Goal: Task Accomplishment & Management: Complete application form

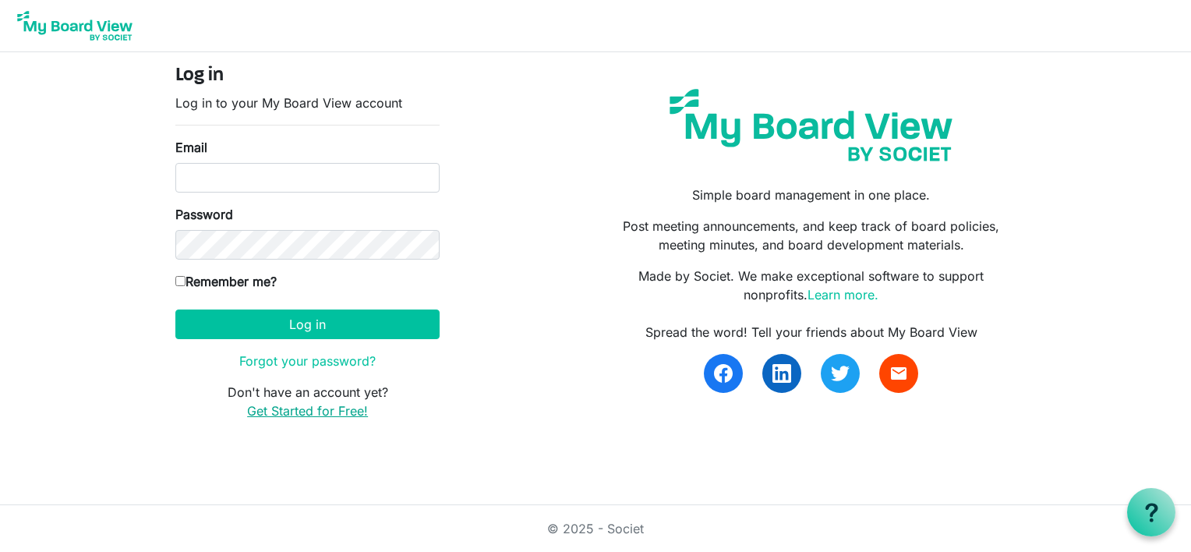
click at [267, 415] on link "Get Started for Free!" at bounding box center [307, 411] width 121 height 16
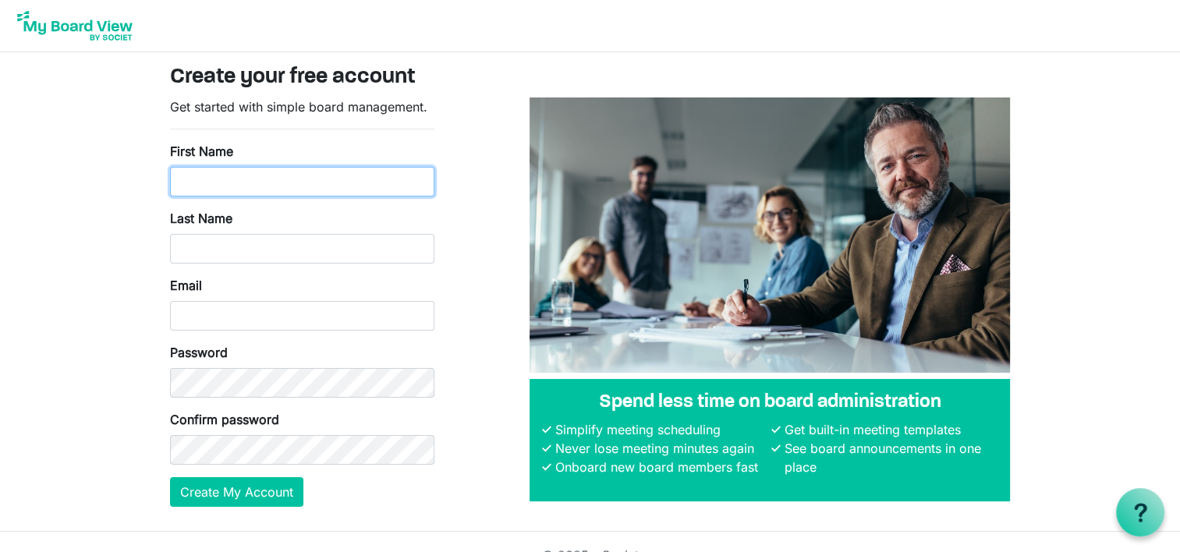
click at [346, 186] on input "First Name" at bounding box center [302, 182] width 264 height 30
click at [284, 178] on input "K" at bounding box center [302, 182] width 264 height 30
click at [272, 181] on input "K" at bounding box center [302, 182] width 264 height 30
type input "K"
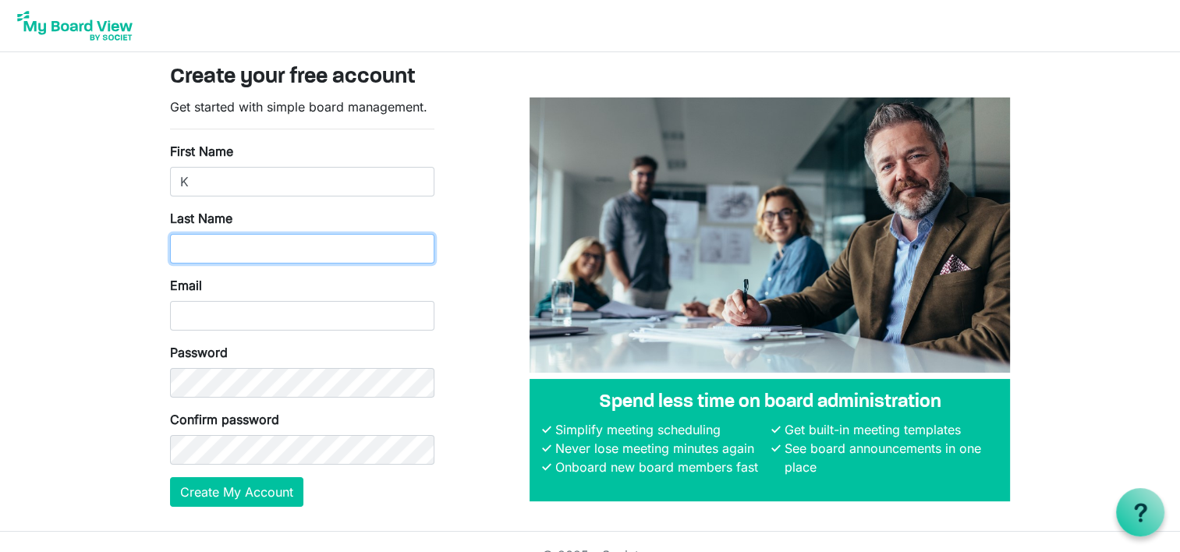
click at [179, 246] on input "Last Name" at bounding box center [302, 249] width 264 height 30
type input "mitchell"
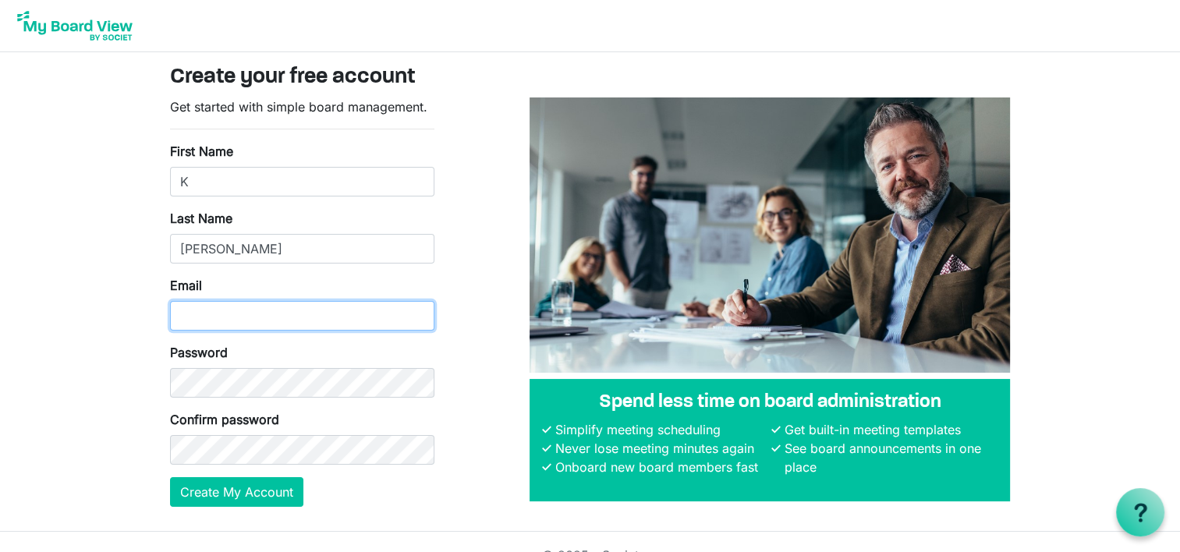
type input "[EMAIL_ADDRESS][DOMAIN_NAME]"
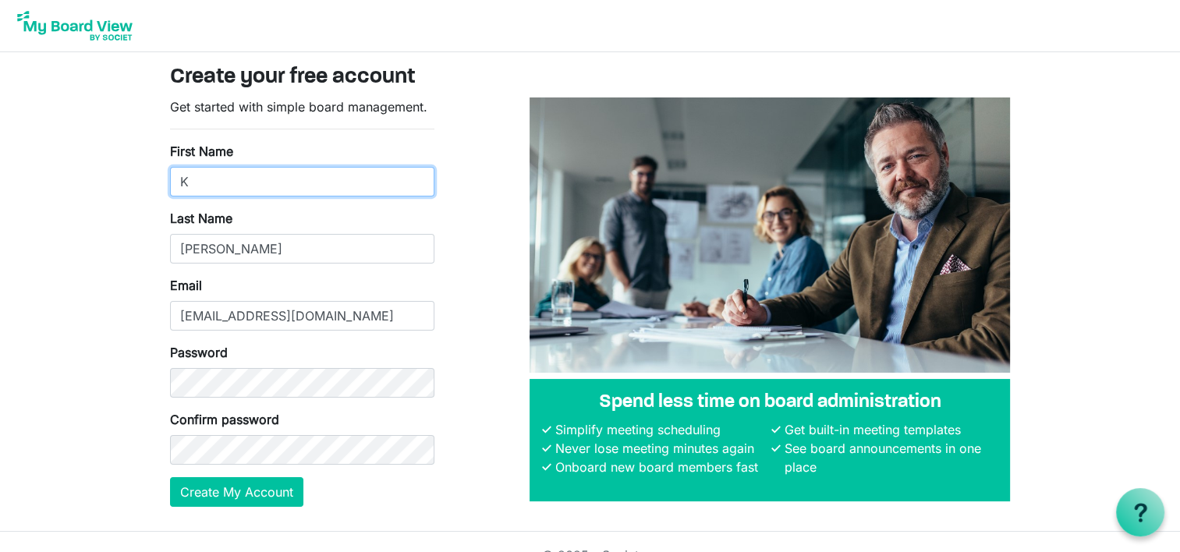
click at [240, 179] on input "K" at bounding box center [302, 182] width 264 height 30
click at [228, 184] on input "K" at bounding box center [302, 182] width 264 height 30
click at [187, 184] on input "K" at bounding box center [302, 182] width 264 height 30
type input "Kayla"
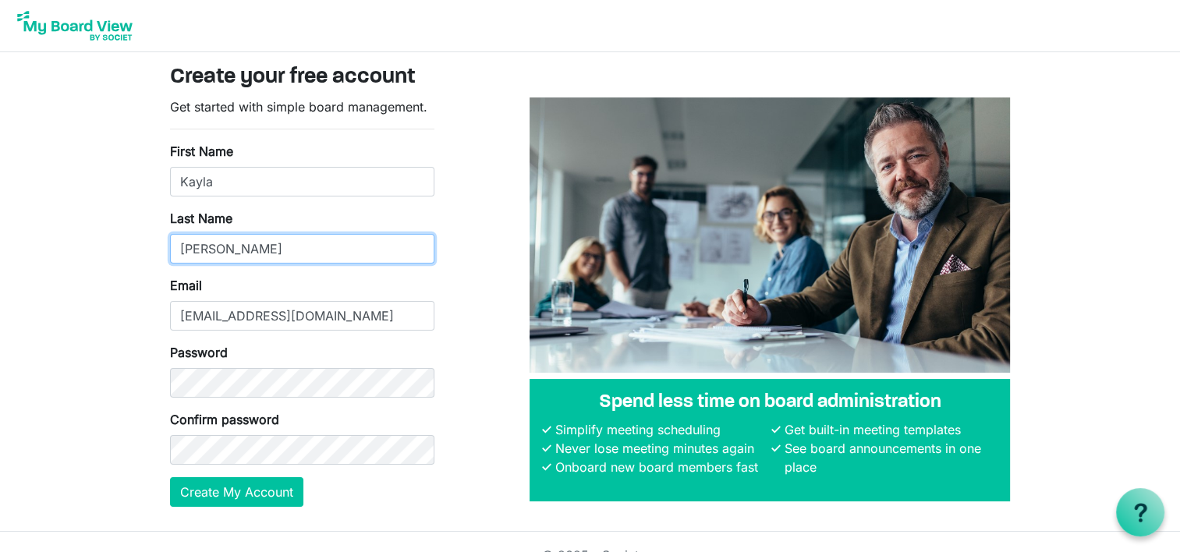
type input "[PERSON_NAME]"
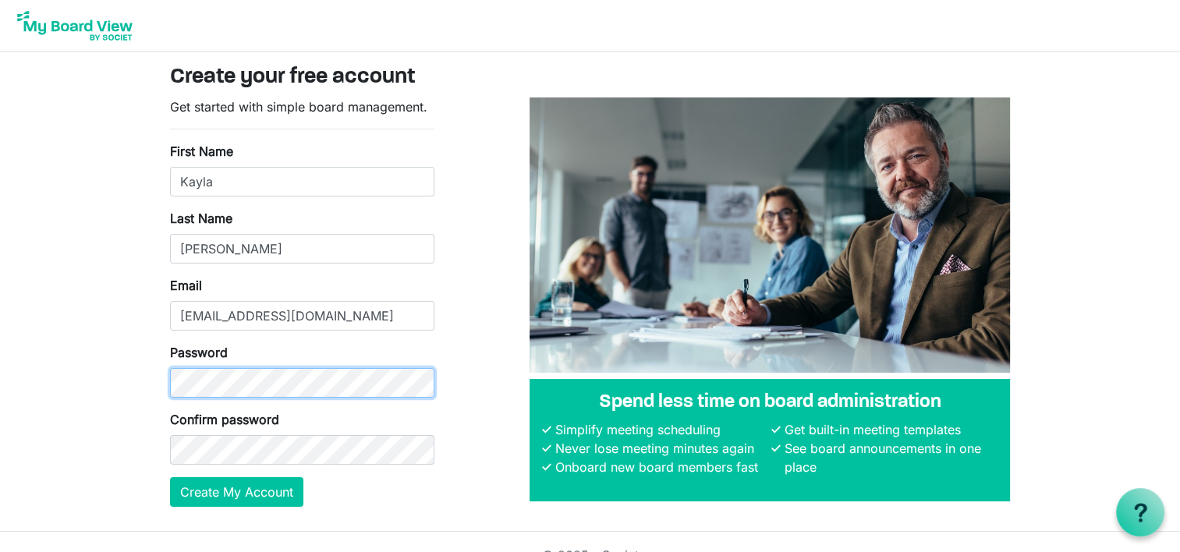
scroll to position [25, 0]
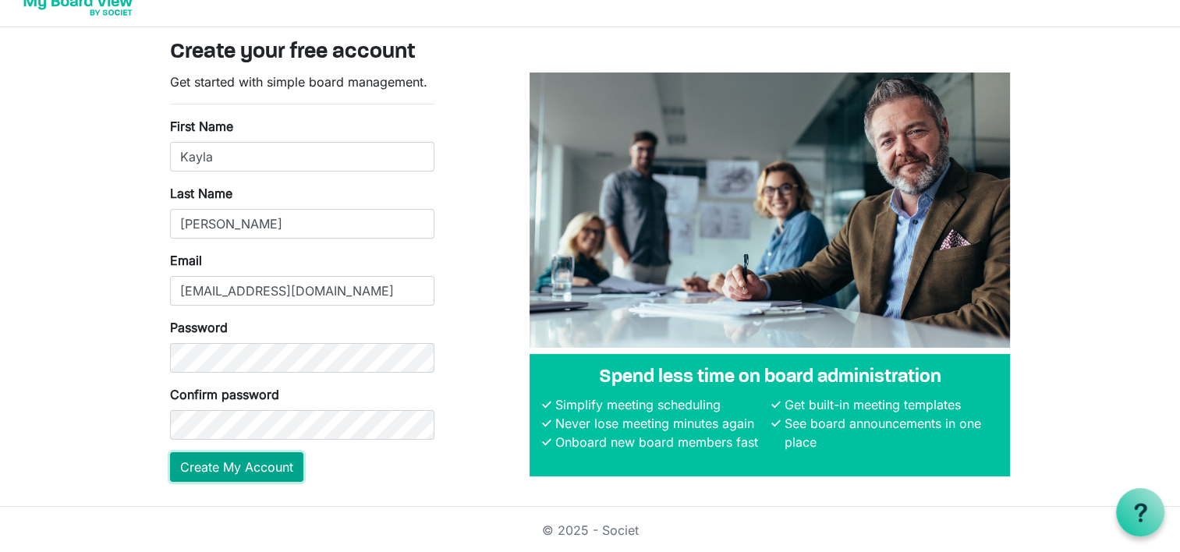
click at [217, 476] on button "Create My Account" at bounding box center [236, 467] width 133 height 30
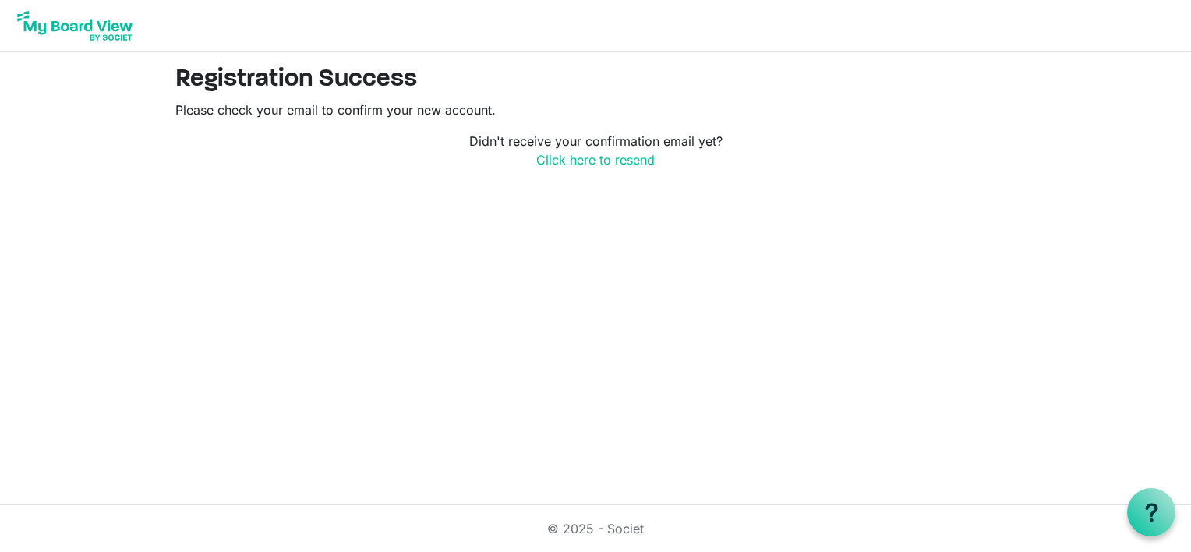
click at [1188, 234] on html "Registration Success Please check your email to confirm your new account. Didn'…" at bounding box center [595, 276] width 1191 height 552
click at [1186, 237] on html "Registration Success Please check your email to confirm your new account. Didn'…" at bounding box center [595, 276] width 1191 height 552
click at [646, 156] on link "Click here to resend" at bounding box center [595, 160] width 119 height 16
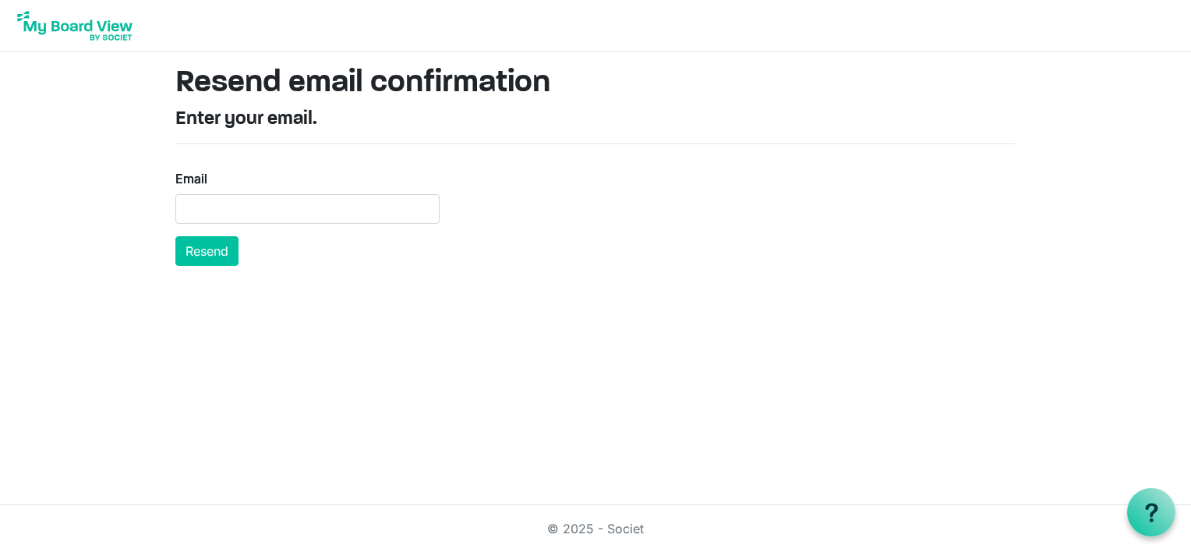
click at [60, 21] on img at bounding box center [74, 25] width 125 height 39
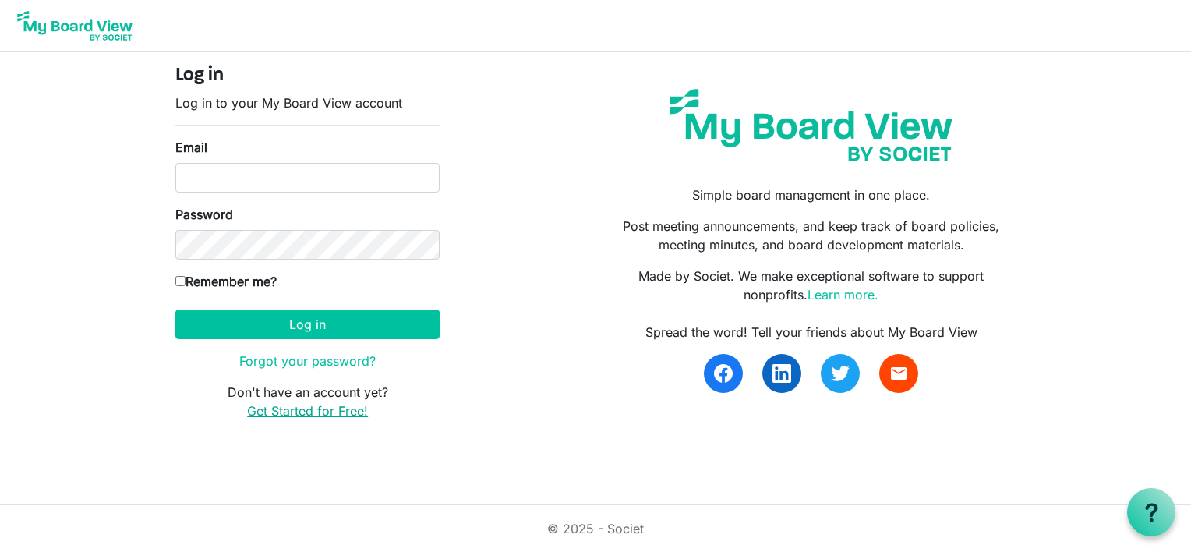
click at [315, 405] on link "Get Started for Free!" at bounding box center [307, 411] width 121 height 16
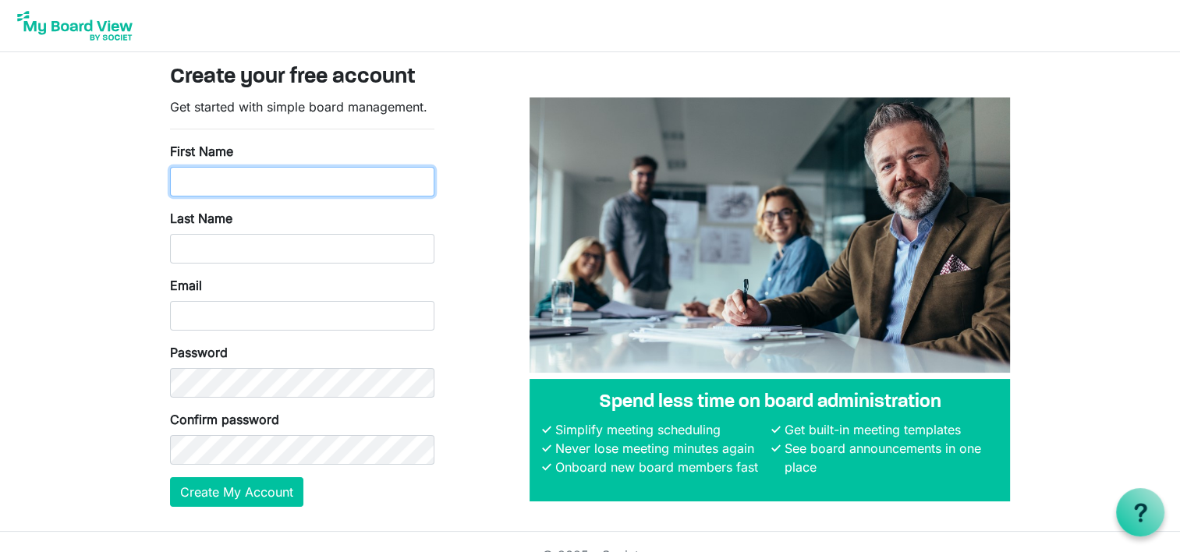
click at [371, 182] on input "First Name" at bounding box center [302, 182] width 264 height 30
type input "Kayla"
type input "[PERSON_NAME]"
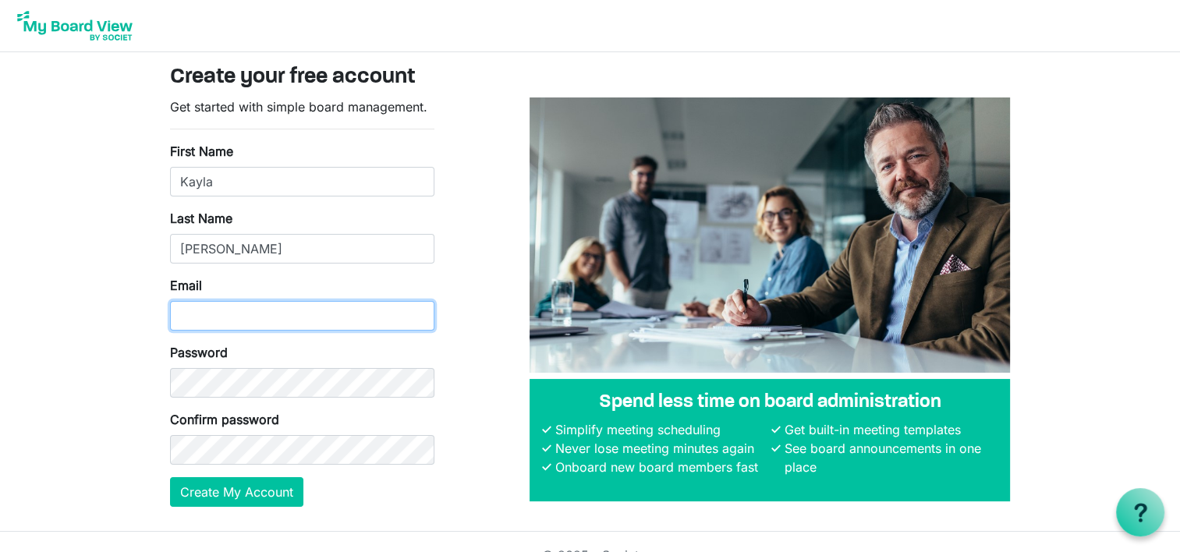
type input "[EMAIL_ADDRESS][DOMAIN_NAME]"
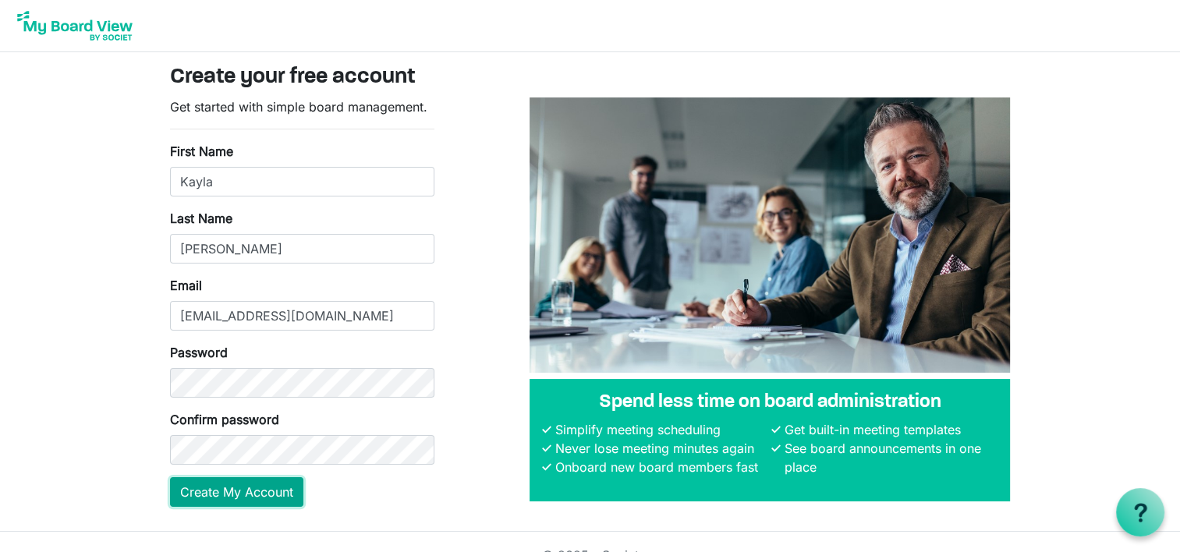
click at [239, 495] on button "Create My Account" at bounding box center [236, 492] width 133 height 30
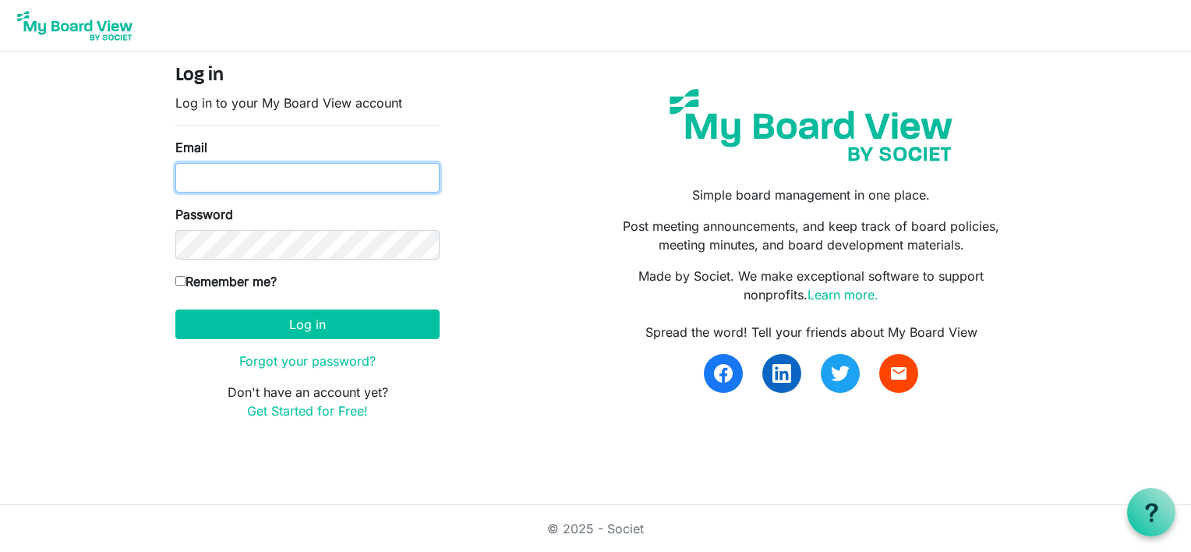
click at [200, 182] on input "Email" at bounding box center [307, 178] width 264 height 30
type input "[EMAIL_ADDRESS][DOMAIN_NAME]"
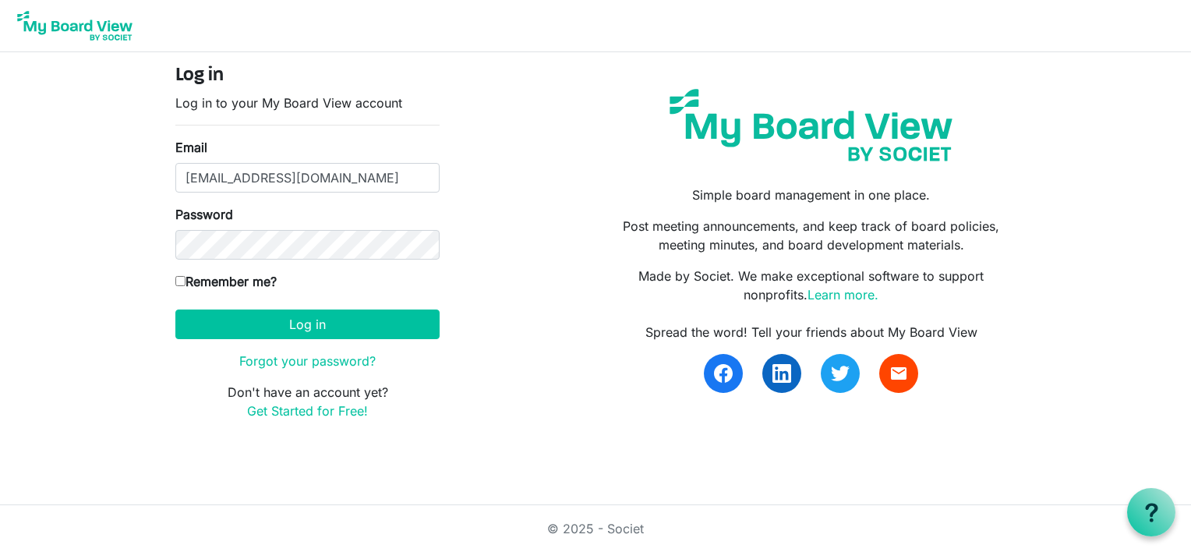
click at [180, 284] on input "Remember me?" at bounding box center [180, 281] width 10 height 10
checkbox input "true"
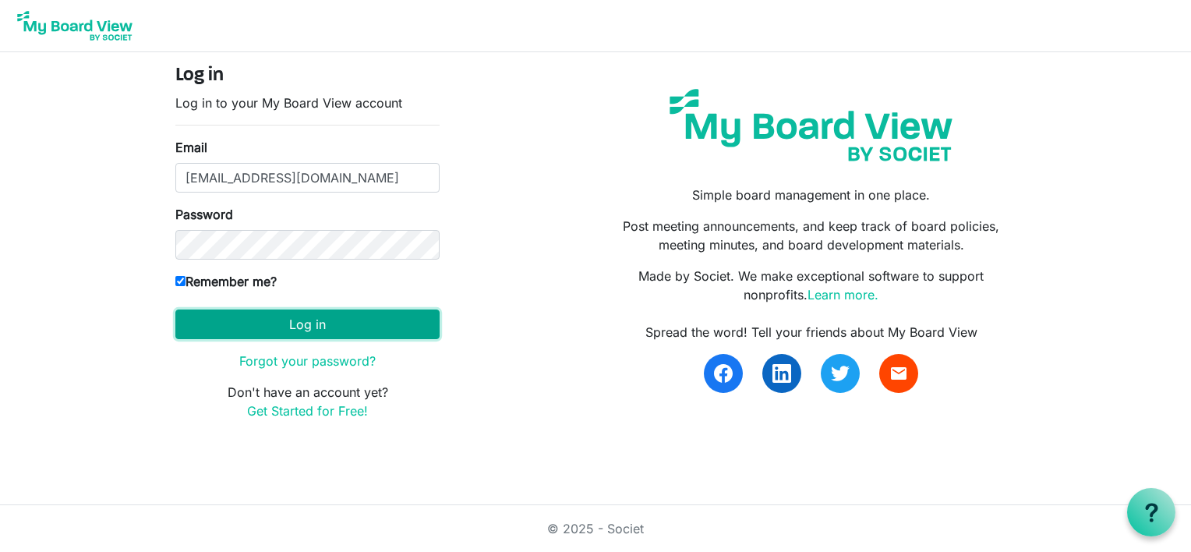
click at [270, 335] on button "Log in" at bounding box center [307, 325] width 264 height 30
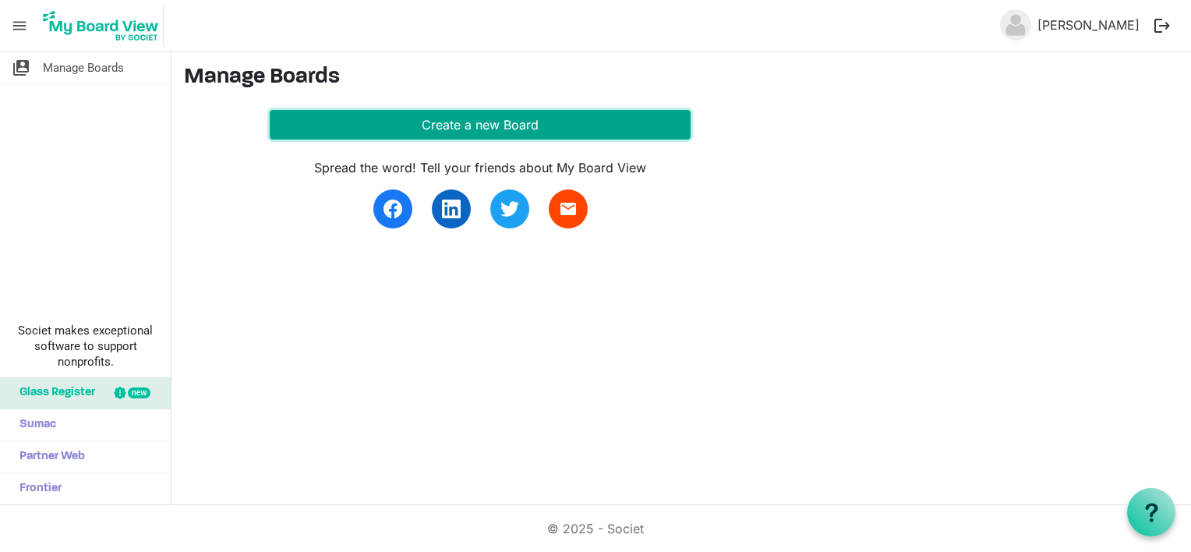
click at [552, 126] on button "Create a new Board" at bounding box center [480, 125] width 421 height 30
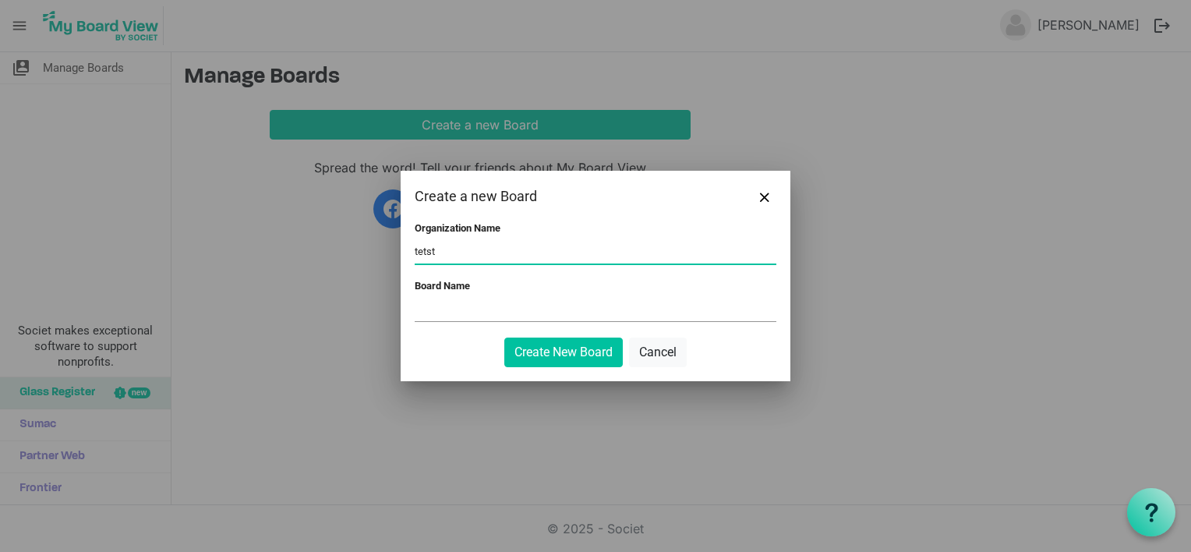
type input "tetst"
click at [480, 306] on input "Board Name" at bounding box center [596, 309] width 362 height 23
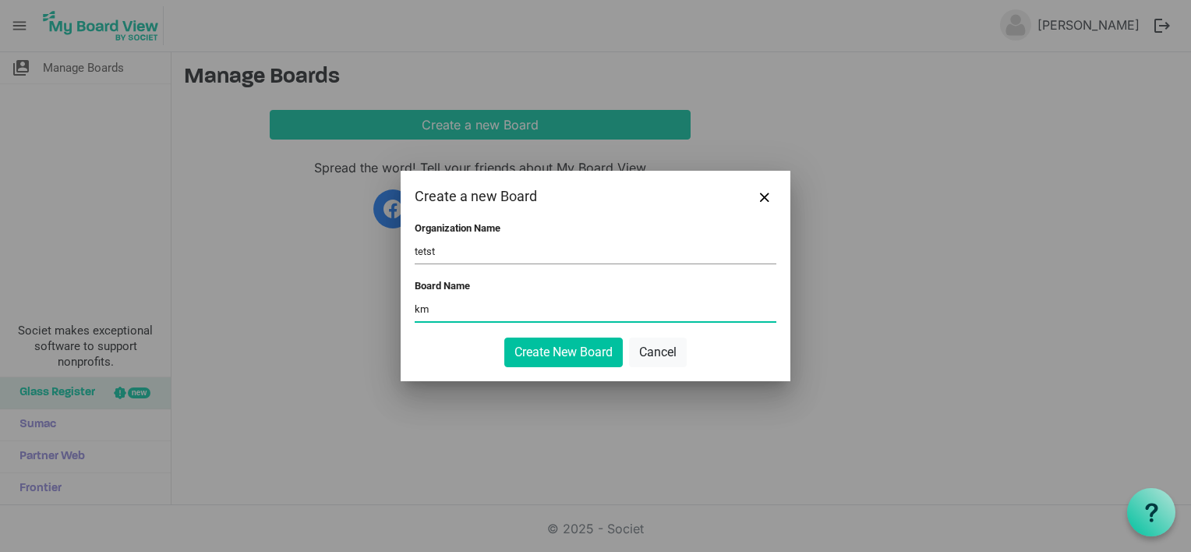
type input "km"
click at [576, 350] on button "Create New Board" at bounding box center [563, 353] width 119 height 30
click at [558, 366] on button "Create New Board" at bounding box center [563, 353] width 119 height 30
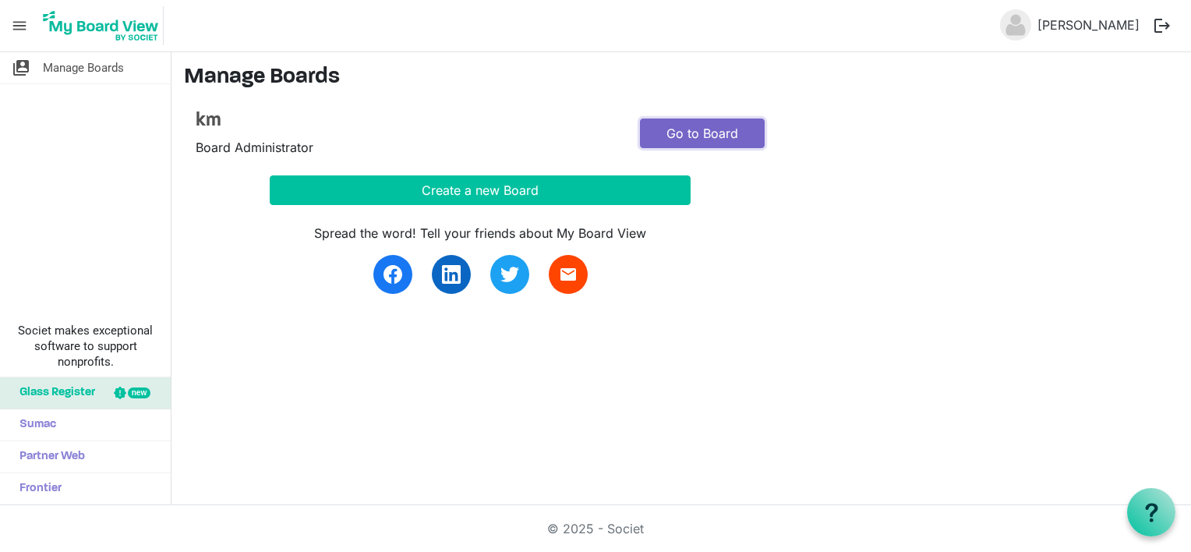
click at [730, 131] on link "Go to Board" at bounding box center [702, 134] width 125 height 30
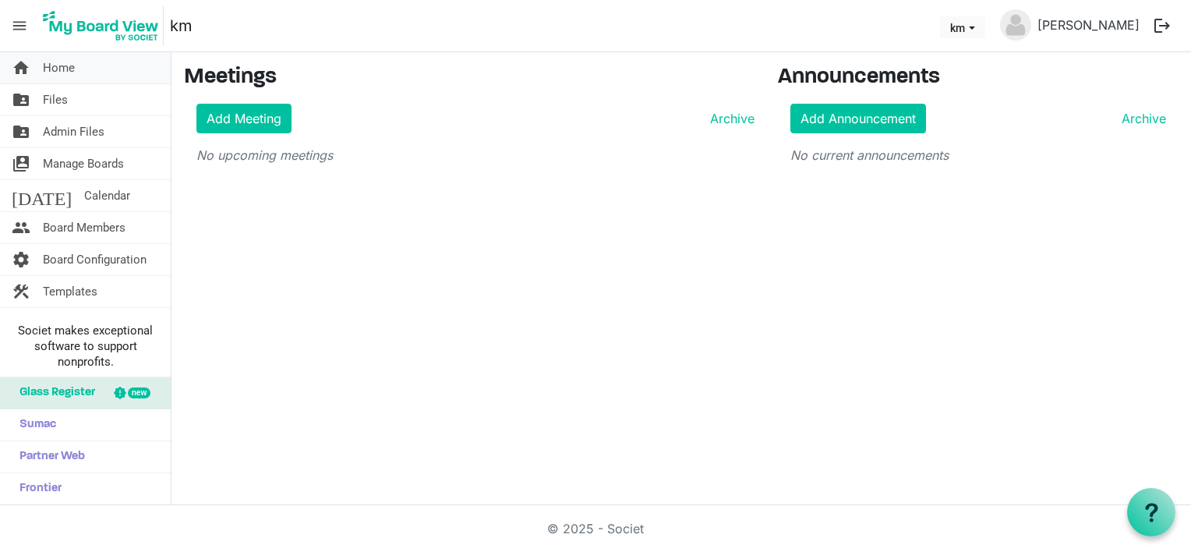
click at [37, 69] on link "home Home" at bounding box center [85, 67] width 171 height 31
click at [29, 88] on span "folder_shared" at bounding box center [21, 99] width 19 height 31
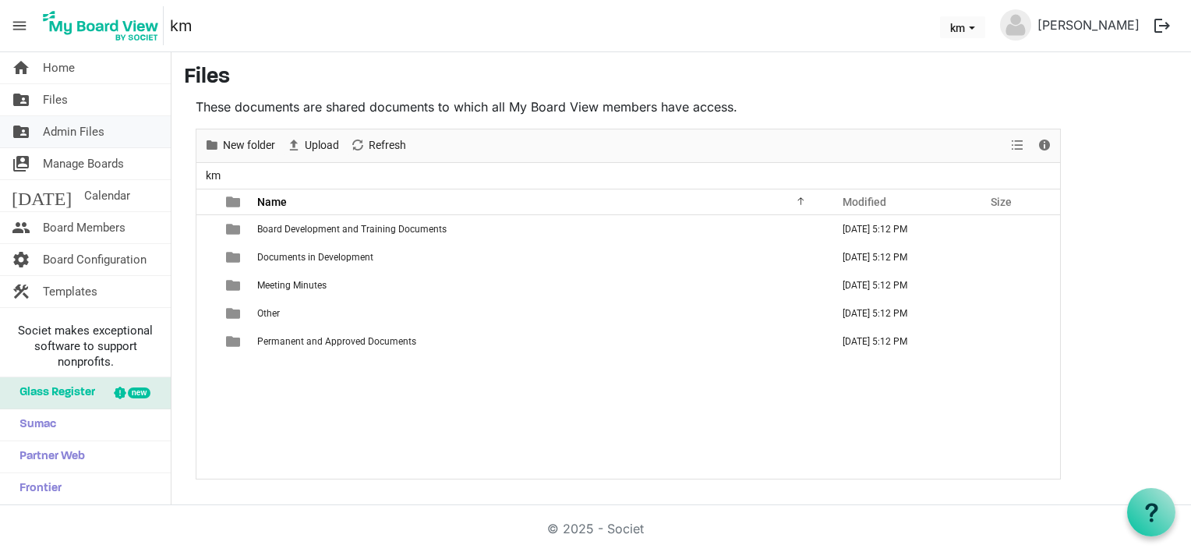
click at [34, 126] on link "folder_shared Admin Files" at bounding box center [85, 131] width 171 height 31
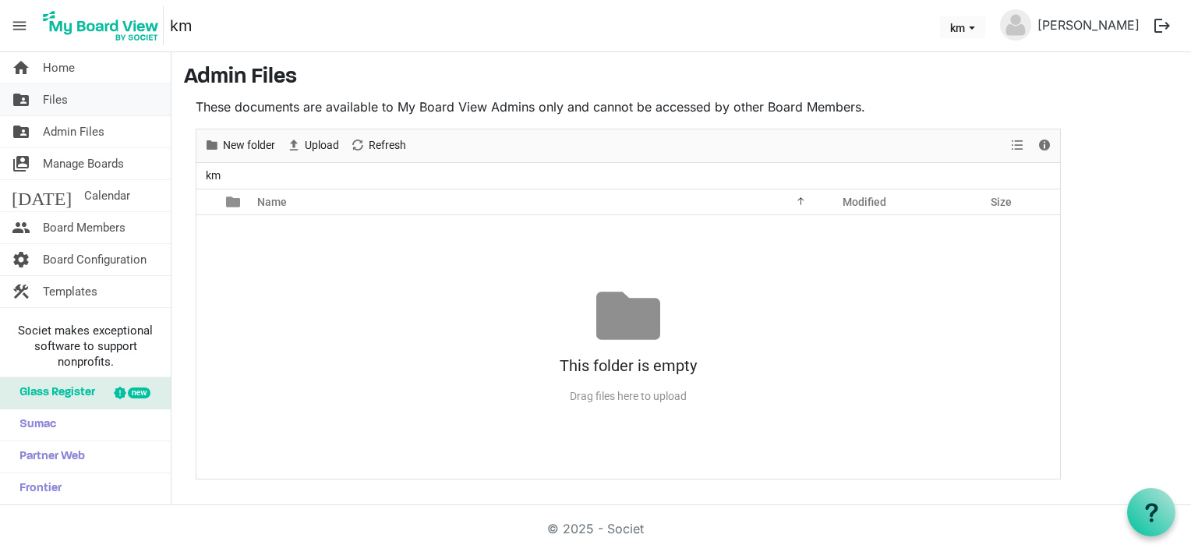
click at [28, 108] on span "folder_shared" at bounding box center [21, 99] width 19 height 31
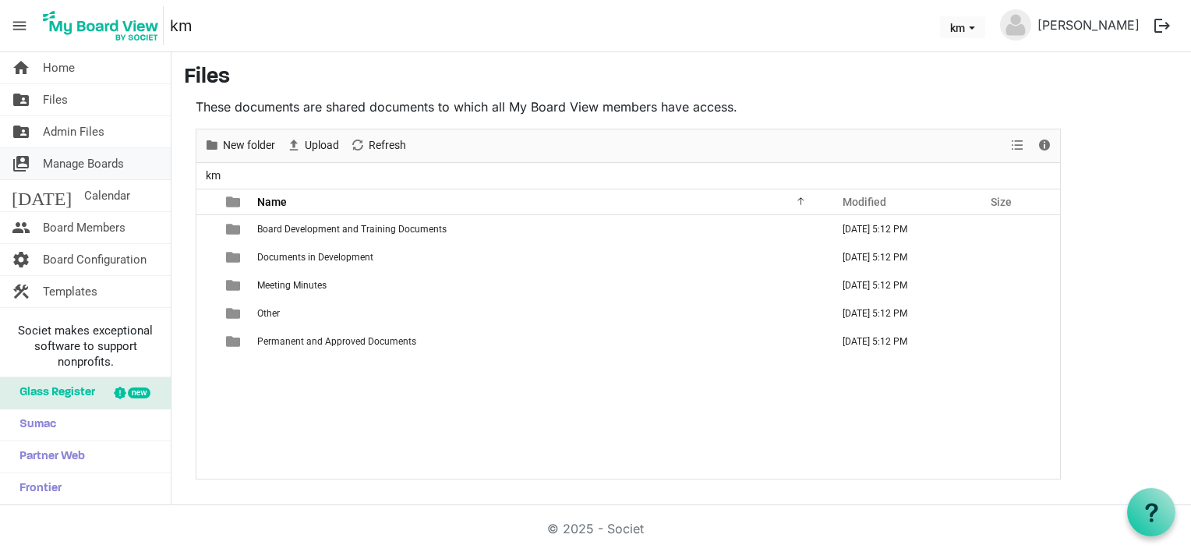
click at [44, 154] on span "Manage Boards" at bounding box center [83, 163] width 81 height 31
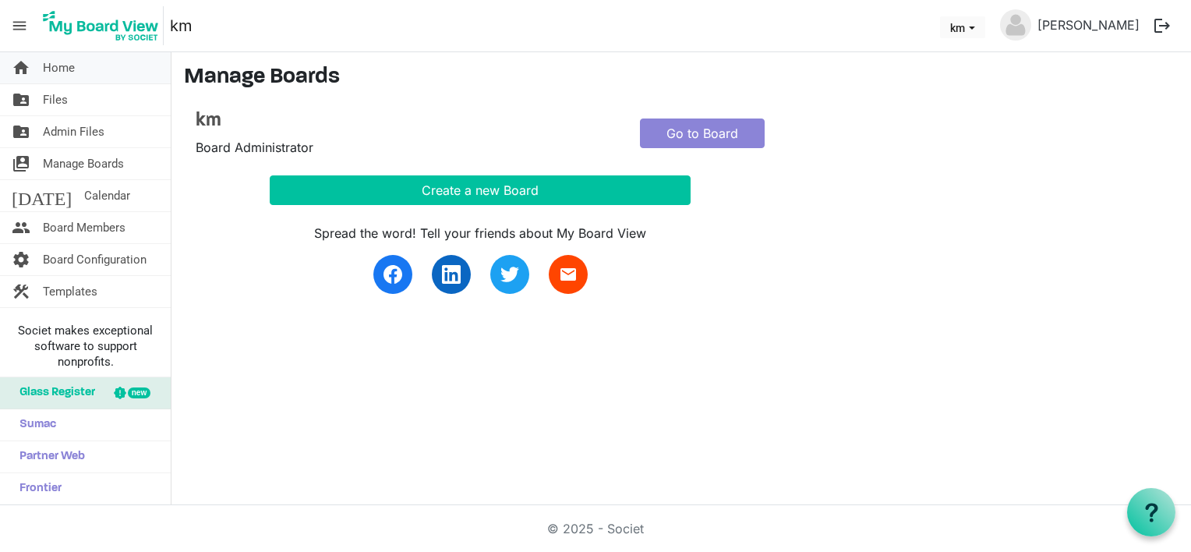
click at [46, 80] on span "Home" at bounding box center [59, 67] width 32 height 31
